Goal: Register for event/course

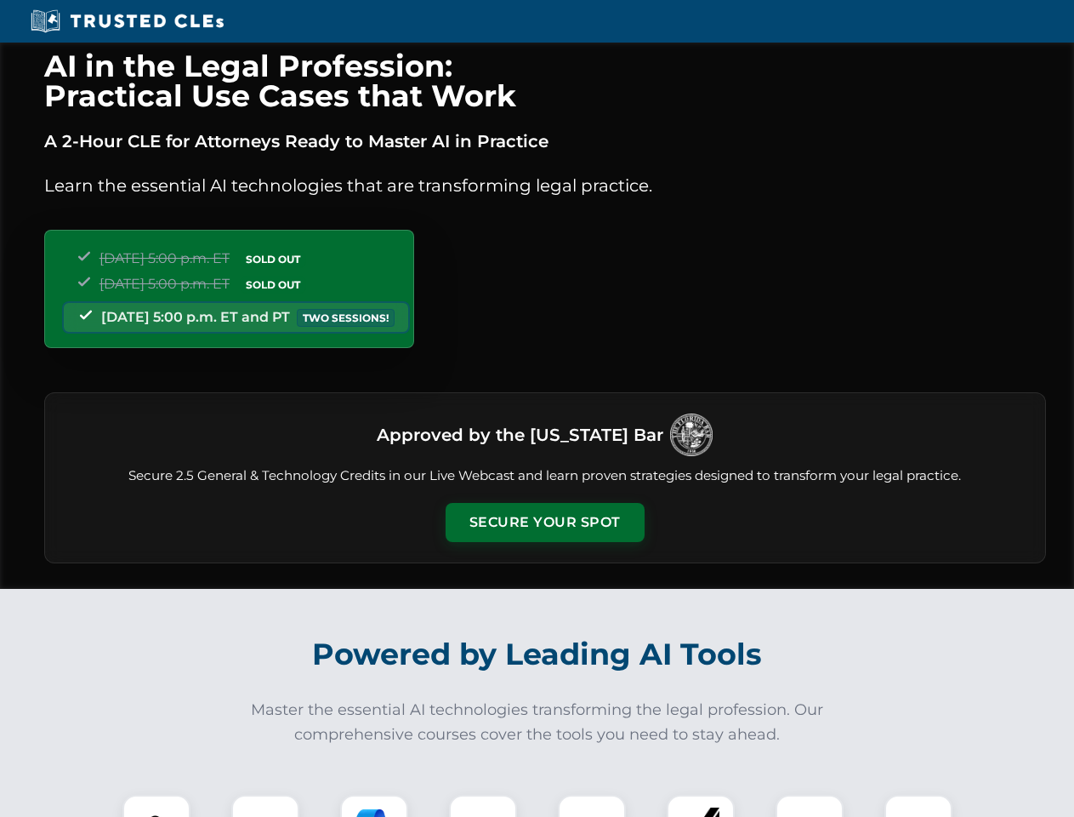
click at [544, 522] on button "Secure Your Spot" at bounding box center [545, 522] width 199 height 39
click at [157, 806] on img at bounding box center [156, 828] width 49 height 49
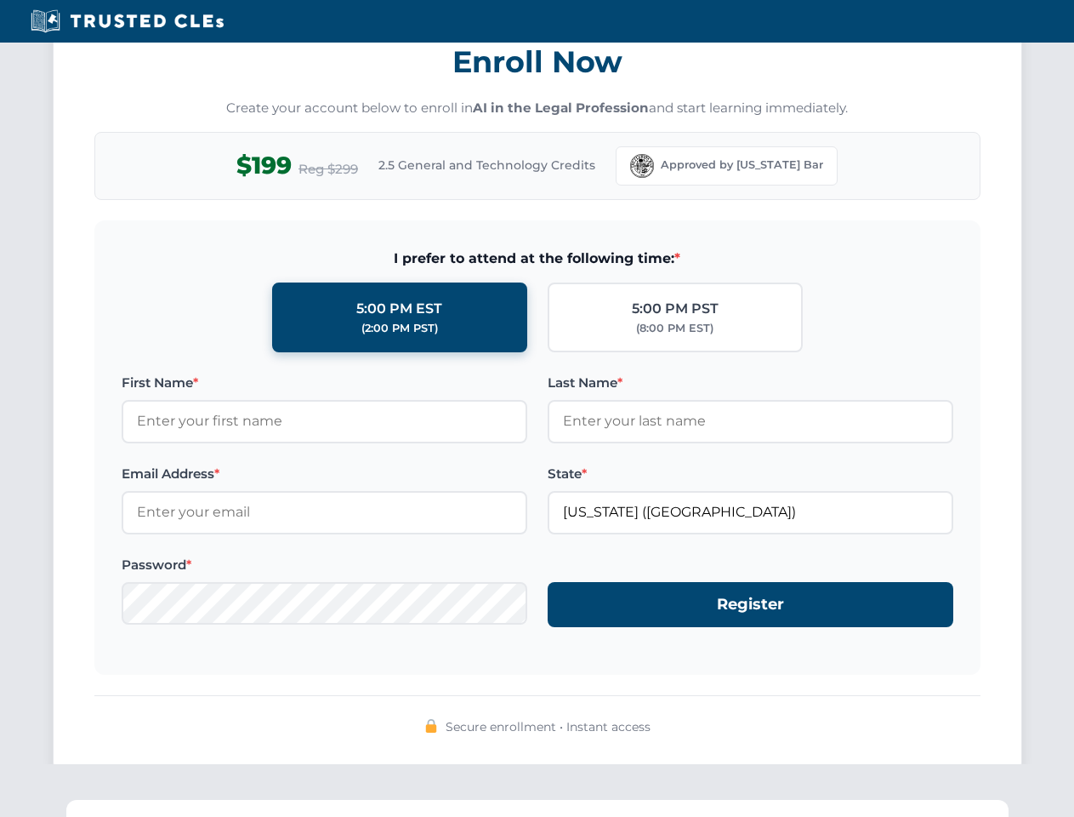
scroll to position [1670, 0]
